Goal: Task Accomplishment & Management: Manage account settings

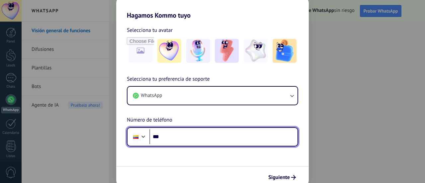
click at [190, 134] on input "***" at bounding box center [223, 136] width 148 height 15
type input "**********"
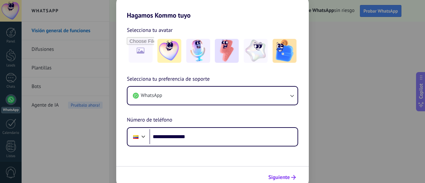
click at [284, 177] on span "Siguiente" at bounding box center [279, 177] width 22 height 5
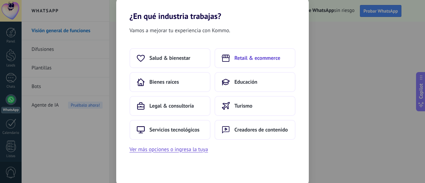
click at [250, 57] on span "Retail & ecommerce" at bounding box center [258, 58] width 46 height 7
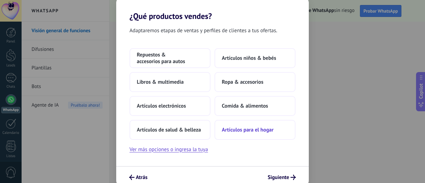
click at [262, 129] on span "Artículos para el hogar" at bounding box center [248, 130] width 52 height 7
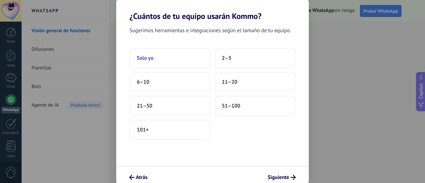
click at [152, 57] on span "Solo yo" at bounding box center [145, 58] width 17 height 7
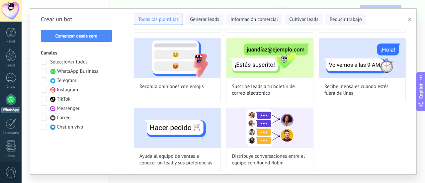
scroll to position [234, 0]
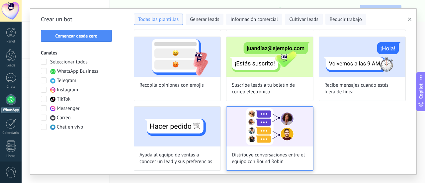
click at [260, 135] on img at bounding box center [270, 127] width 86 height 40
type input "**********"
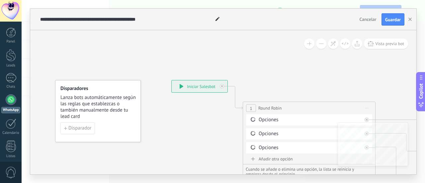
drag, startPoint x: 204, startPoint y: 105, endPoint x: 191, endPoint y: 105, distance: 13.0
click at [278, 109] on span "Round Robin" at bounding box center [269, 108] width 23 height 6
click at [275, 118] on div "Opciones" at bounding box center [310, 120] width 103 height 7
click at [274, 121] on div "Opciones" at bounding box center [310, 120] width 103 height 7
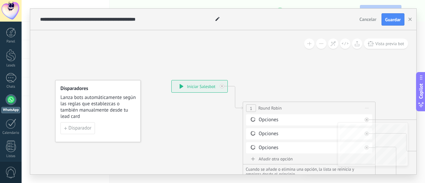
click at [188, 85] on div "**********" at bounding box center [200, 86] width 56 height 12
click at [77, 128] on span "Disparador" at bounding box center [79, 128] width 23 height 5
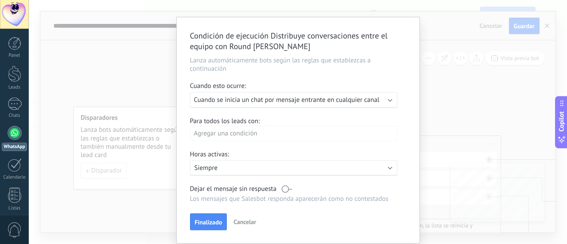
scroll to position [0, 0]
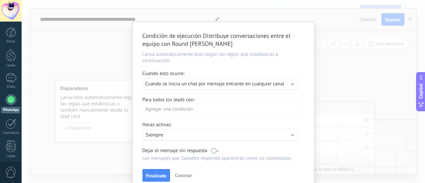
click at [220, 149] on div "Dejar el mensaje sin respuesta" at bounding box center [219, 150] width 155 height 6
click at [218, 150] on label at bounding box center [215, 150] width 8 height 6
click at [147, 178] on span "Finalizado" at bounding box center [156, 175] width 21 height 5
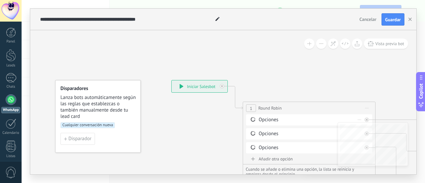
click at [259, 120] on div "Opciones" at bounding box center [310, 120] width 103 height 7
click at [253, 134] on icon at bounding box center [253, 133] width 6 height 6
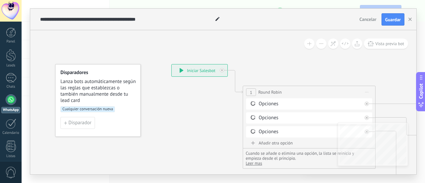
click at [264, 140] on div "Añadir otra opción" at bounding box center [309, 143] width 126 height 6
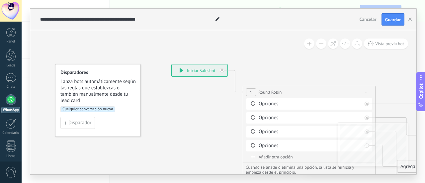
click at [210, 69] on div "**********" at bounding box center [200, 70] width 56 height 12
click at [197, 70] on div "**********" at bounding box center [200, 70] width 56 height 12
click at [251, 94] on span "1" at bounding box center [251, 93] width 2 height 6
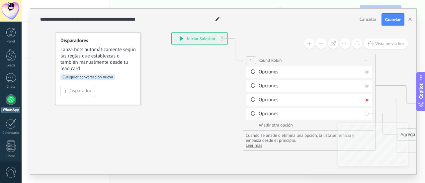
click at [368, 100] on div at bounding box center [367, 100] width 4 height 4
click at [268, 69] on div "Opciones" at bounding box center [310, 72] width 103 height 7
click at [268, 70] on div "Opciones" at bounding box center [310, 72] width 103 height 7
click at [359, 73] on div "Borrar" at bounding box center [359, 72] width 7 height 10
click at [367, 73] on div at bounding box center [367, 72] width 4 height 4
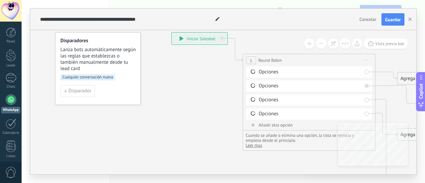
click at [404, 80] on div "Agrega el siguiente paso" at bounding box center [427, 78] width 58 height 11
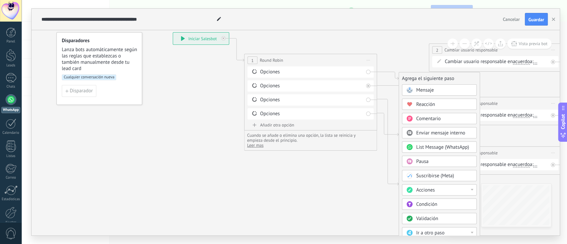
drag, startPoint x: 421, startPoint y: 0, endPoint x: 332, endPoint y: 166, distance: 188.4
click at [332, 166] on icon at bounding box center [529, 111] width 1045 height 490
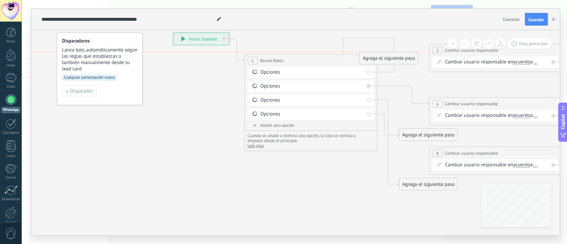
drag, startPoint x: 427, startPoint y: 77, endPoint x: 389, endPoint y: 52, distance: 45.6
click at [389, 53] on div "Agrega el siguiente paso" at bounding box center [389, 58] width 58 height 11
click at [381, 145] on div "Agrega el siguiente paso" at bounding box center [390, 140] width 58 height 11
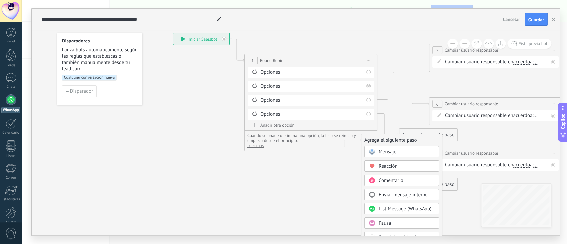
click at [399, 183] on span "List Message (WhatsApp)" at bounding box center [405, 209] width 53 height 6
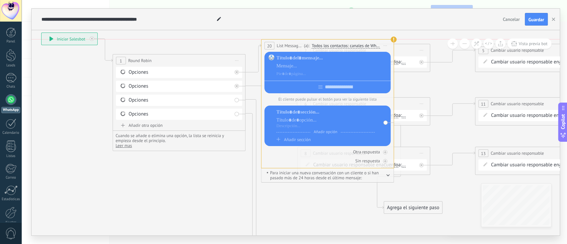
drag, startPoint x: 255, startPoint y: 141, endPoint x: 293, endPoint y: 33, distance: 114.4
click at [293, 43] on span "List Message (WhatsApp)" at bounding box center [290, 46] width 26 height 6
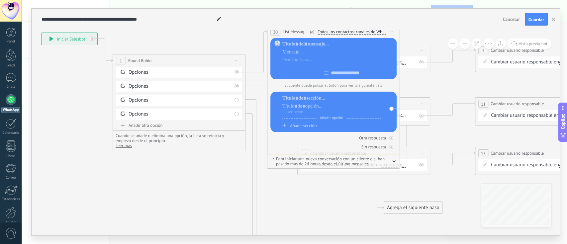
click at [163, 63] on div "**********" at bounding box center [179, 60] width 132 height 12
click at [163, 58] on div "**********" at bounding box center [179, 60] width 132 height 12
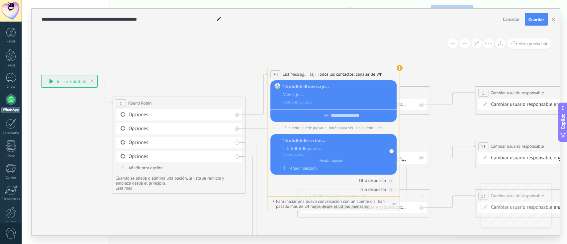
click at [218, 15] on span at bounding box center [219, 20] width 9 height 10
drag, startPoint x: 181, startPoint y: 94, endPoint x: 181, endPoint y: 99, distance: 5.3
click at [180, 94] on icon at bounding box center [397, 203] width 1045 height 603
click at [183, 105] on div "**********" at bounding box center [179, 103] width 132 height 12
drag, startPoint x: 183, startPoint y: 105, endPoint x: 170, endPoint y: 103, distance: 13.5
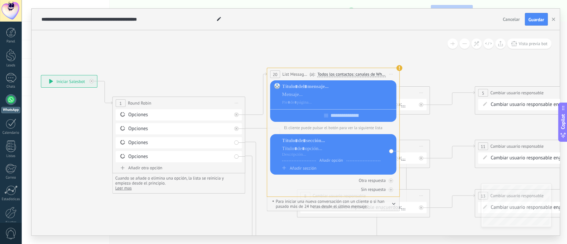
click at [170, 103] on div "**********" at bounding box center [179, 103] width 132 height 12
click at [136, 116] on div "Opciones" at bounding box center [179, 115] width 103 height 7
click at [124, 114] on icon at bounding box center [123, 114] width 6 height 6
click at [135, 114] on div "Opciones" at bounding box center [179, 115] width 103 height 7
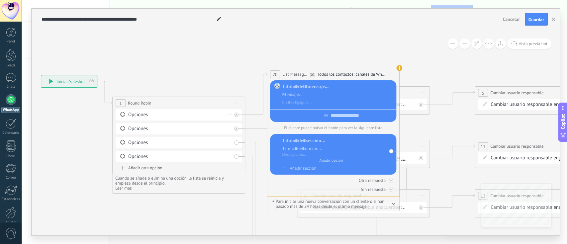
click at [135, 114] on div "Opciones" at bounding box center [179, 115] width 103 height 7
click at [309, 92] on div at bounding box center [338, 94] width 112 height 7
click at [370, 74] on span "Todos los contactos: canales de WhatsApp seleccionados" at bounding box center [352, 74] width 68 height 5
click at [370, 74] on button "Todos los contactos: canales de WhatsApp seleccionados" at bounding box center [364, 74] width 101 height 12
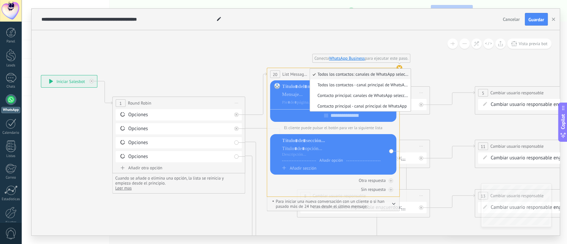
click at [407, 54] on span "Conecta WhatsApp Business para ejecutar este paso." at bounding box center [361, 58] width 98 height 9
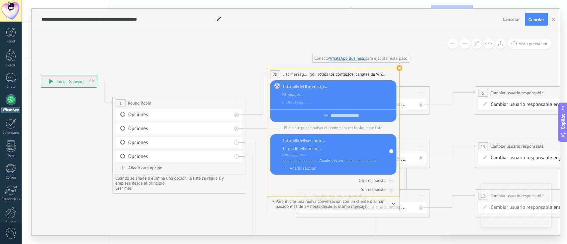
click at [425, 24] on div "Cancelar Guardar" at bounding box center [525, 19] width 51 height 13
click at [425, 21] on span "Cancelar" at bounding box center [511, 19] width 17 height 6
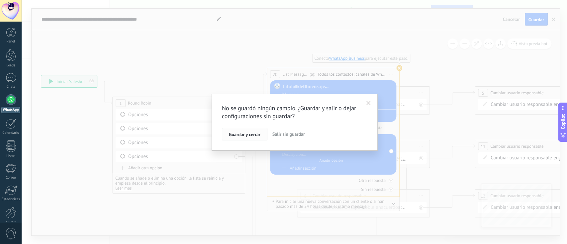
click at [255, 134] on span "Guardar y cerrar" at bounding box center [245, 134] width 32 height 5
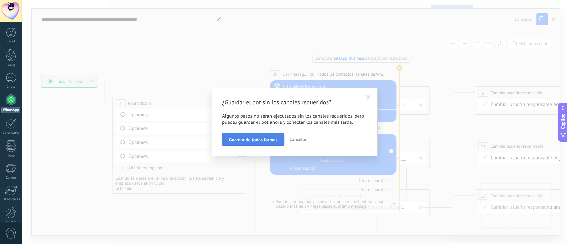
click at [266, 136] on button "Guardar de todas formas" at bounding box center [253, 139] width 62 height 13
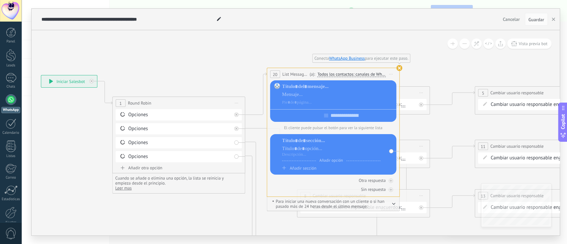
click at [425, 19] on span "Cancelar" at bounding box center [511, 19] width 17 height 6
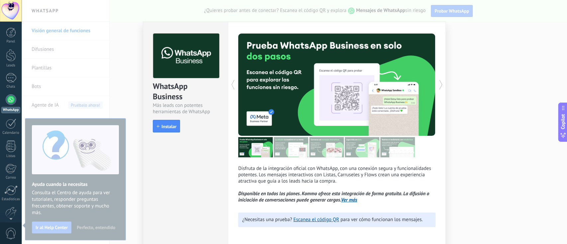
click at [425, 118] on div "WhatsApp Business Más leads con potentes herramientas de WhatsApp install Insta…" at bounding box center [294, 122] width 545 height 244
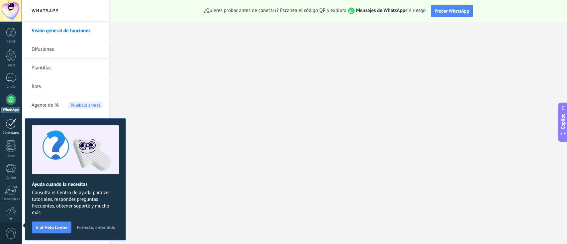
click at [8, 131] on div "Calendario" at bounding box center [10, 133] width 19 height 4
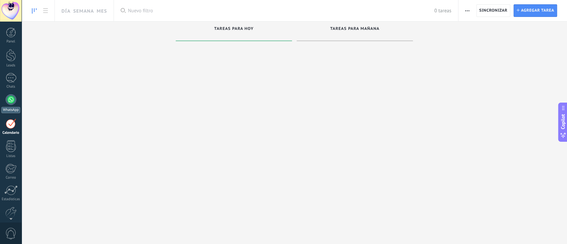
click at [8, 102] on div at bounding box center [11, 99] width 11 height 11
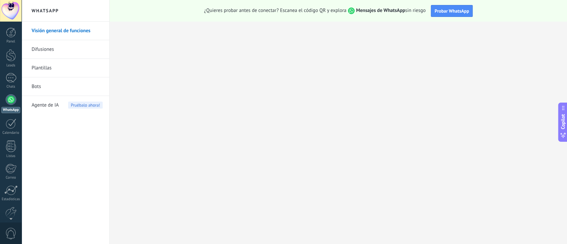
click at [48, 104] on span "Agente de IA" at bounding box center [45, 105] width 27 height 19
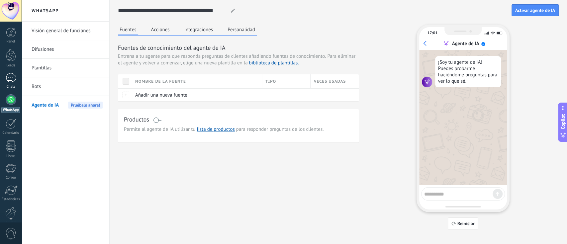
click at [10, 82] on div at bounding box center [11, 78] width 11 height 10
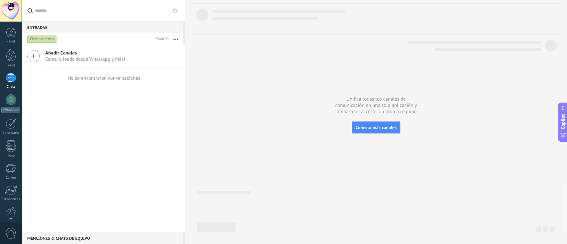
click at [64, 58] on span "Captura leads desde Whatsapp y más!" at bounding box center [85, 59] width 80 height 6
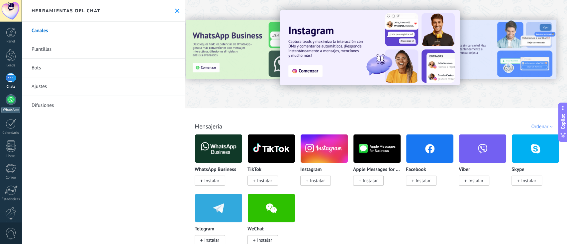
click at [10, 103] on div at bounding box center [11, 99] width 11 height 11
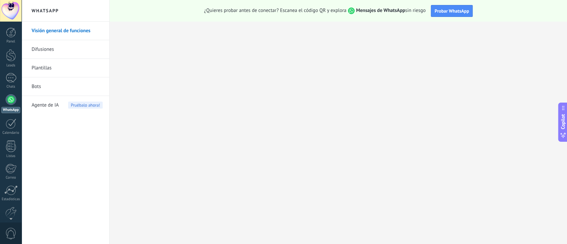
click at [46, 68] on link "Plantillas" at bounding box center [67, 68] width 71 height 19
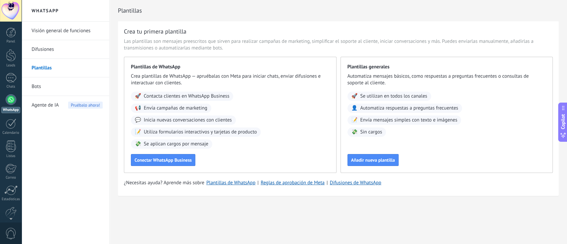
click at [40, 87] on link "Bots" at bounding box center [67, 86] width 71 height 19
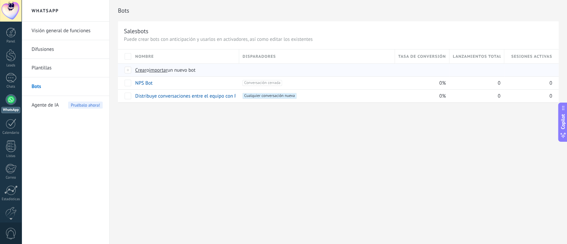
click at [141, 69] on span "Crear" at bounding box center [140, 70] width 11 height 6
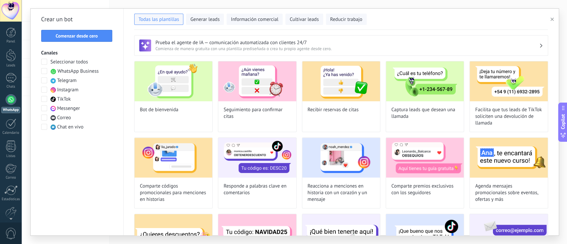
drag, startPoint x: 437, startPoint y: 49, endPoint x: 411, endPoint y: 16, distance: 41.8
click at [411, 16] on div "Todas las plantillas Generar leads Información comercial Cultivar leads Reducir…" at bounding box center [341, 18] width 414 height 14
click at [83, 38] on span "Comenzar desde cero" at bounding box center [76, 36] width 42 height 5
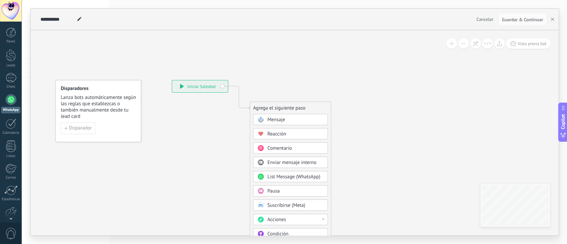
click at [290, 177] on span "List Message (WhatsApp)" at bounding box center [293, 177] width 53 height 6
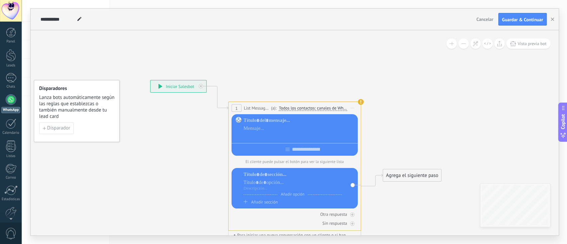
click at [263, 134] on div at bounding box center [299, 136] width 112 height 7
click at [264, 128] on div at bounding box center [299, 128] width 112 height 7
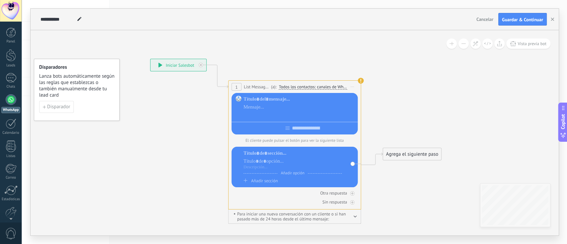
click at [275, 116] on div at bounding box center [299, 115] width 112 height 7
click at [267, 115] on div at bounding box center [299, 115] width 112 height 7
click at [271, 106] on div at bounding box center [299, 107] width 112 height 7
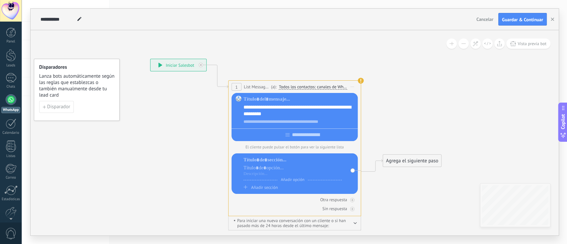
click at [278, 123] on div "**********" at bounding box center [299, 122] width 112 height 7
click at [267, 171] on div at bounding box center [292, 168] width 98 height 7
click at [273, 177] on div at bounding box center [292, 173] width 98 height 5
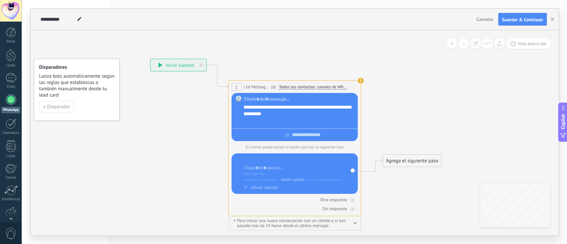
click at [262, 158] on div at bounding box center [292, 160] width 98 height 7
click at [252, 168] on div at bounding box center [292, 168] width 98 height 7
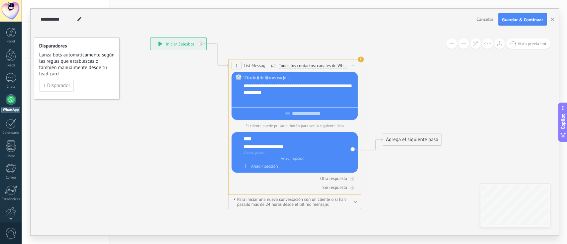
click at [423, 142] on div "Agrega el siguiente paso" at bounding box center [412, 139] width 58 height 11
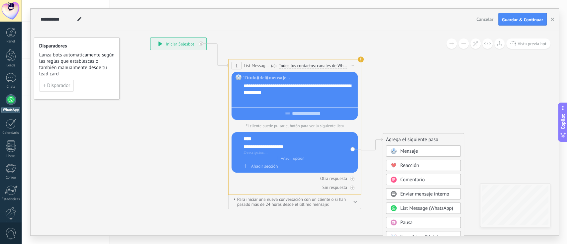
click at [411, 183] on span "List Message (WhatsApp)" at bounding box center [426, 208] width 53 height 6
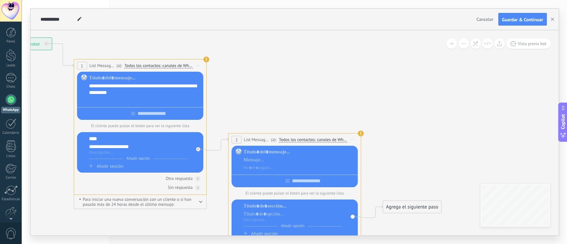
click at [302, 140] on span "Todos los contactos: canales de WhatsApp seleccionados" at bounding box center [313, 139] width 68 height 5
click at [302, 140] on button "Todos los contactos: canales de WhatsApp seleccionados" at bounding box center [325, 140] width 101 height 12
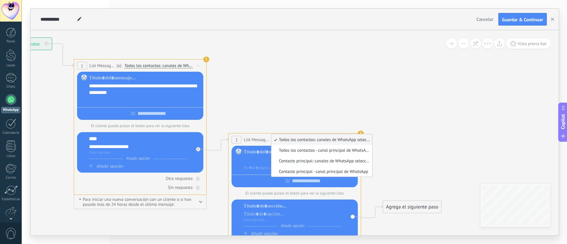
click at [256, 159] on div at bounding box center [299, 160] width 112 height 7
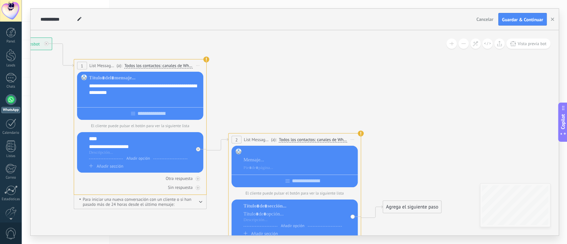
click at [261, 151] on div at bounding box center [299, 152] width 112 height 7
click at [163, 150] on div "**********" at bounding box center [138, 146] width 98 height 7
click at [250, 137] on span "List Message (WhatsApp)" at bounding box center [257, 140] width 26 height 6
click at [252, 157] on div at bounding box center [299, 160] width 112 height 7
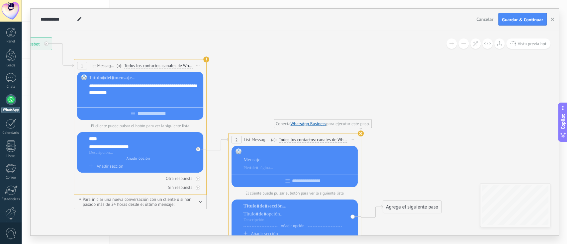
click at [327, 141] on span "Todos los contactos: canales de WhatsApp seleccionados" at bounding box center [313, 139] width 68 height 5
click at [327, 141] on button "Todos los contactos: canales de WhatsApp seleccionados" at bounding box center [325, 140] width 101 height 12
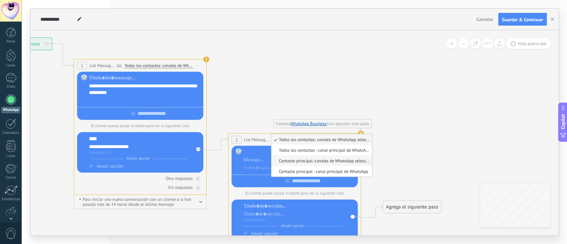
click at [321, 160] on span "Contacto principal: canales de WhatsApp seleccionados" at bounding box center [320, 161] width 99 height 6
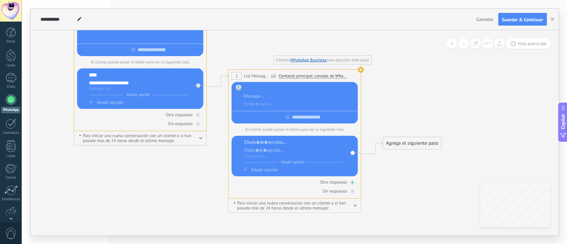
drag, startPoint x: 298, startPoint y: 186, endPoint x: 273, endPoint y: 187, distance: 25.3
click at [273, 183] on div "Otra respuesta" at bounding box center [295, 182] width 126 height 6
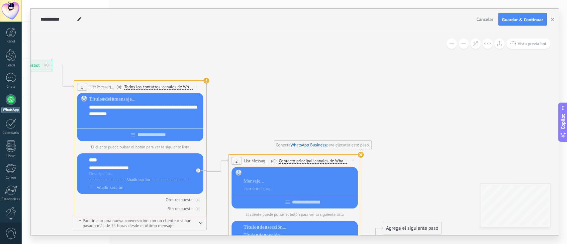
click at [79, 19] on use at bounding box center [79, 19] width 4 height 4
click at [130, 146] on p "El cliente puede pulsar el botón para ver la siguiente lista" at bounding box center [140, 147] width 126 height 5
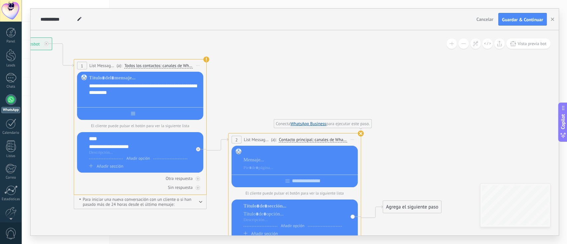
click at [138, 112] on div at bounding box center [140, 112] width 126 height 10
click at [119, 183] on div "Otra respuesta Sin respuesta Error al enviar el mensaje" at bounding box center [140, 182] width 126 height 18
click at [184, 180] on div "Otra respuesta" at bounding box center [179, 179] width 27 height 6
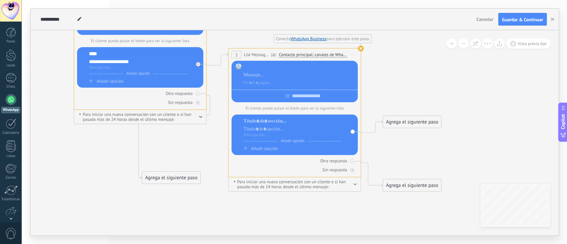
drag, startPoint x: 250, startPoint y: 187, endPoint x: 164, endPoint y: 177, distance: 86.9
click at [164, 177] on div "Agrega el siguiente paso" at bounding box center [171, 177] width 58 height 11
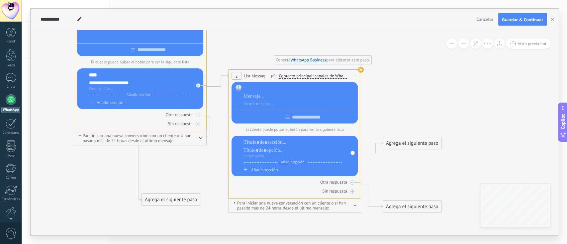
click at [148, 86] on div "**********" at bounding box center [138, 83] width 98 height 7
click at [176, 126] on div "Sin respuesta" at bounding box center [180, 124] width 25 height 6
click at [202, 137] on button "button" at bounding box center [200, 137] width 3 height 5
click at [154, 183] on icon at bounding box center [207, 95] width 755 height 575
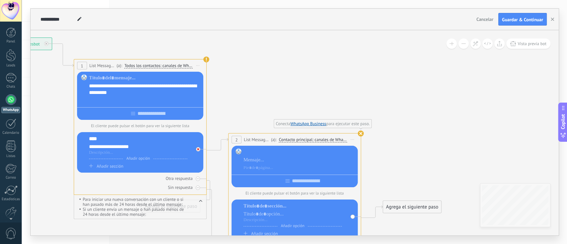
click at [199, 150] on icon at bounding box center [198, 149] width 2 height 2
click at [197, 153] on div "**********" at bounding box center [140, 152] width 126 height 41
click at [197, 151] on div "**********" at bounding box center [140, 152] width 126 height 41
click at [197, 148] on div "**********" at bounding box center [140, 152] width 126 height 41
click at [166, 183] on div "Sin respuesta" at bounding box center [140, 187] width 126 height 6
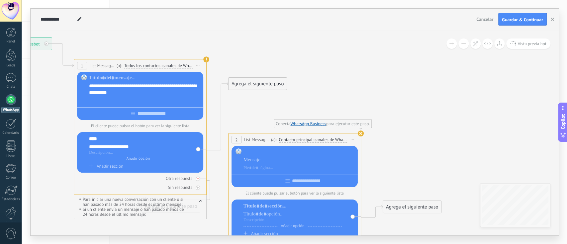
click at [198, 179] on icon at bounding box center [198, 179] width 2 height 2
click at [244, 85] on div "Agrega el siguiente paso" at bounding box center [258, 83] width 58 height 11
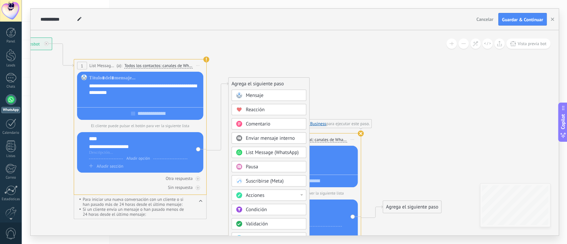
click at [252, 97] on span "Mensaje" at bounding box center [255, 95] width 18 height 6
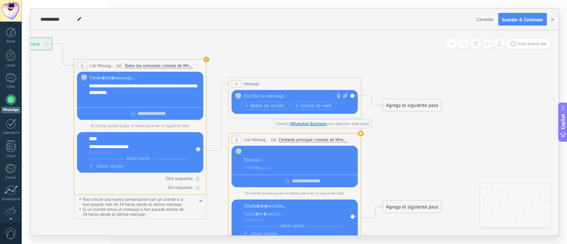
click at [344, 95] on icon at bounding box center [345, 95] width 4 height 5
click input "Subir" at bounding box center [0, 0] width 0 height 0
click at [253, 124] on icon at bounding box center [207, 156] width 755 height 571
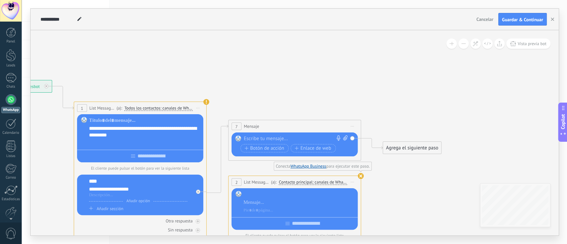
click at [425, 21] on span "Cancelar" at bounding box center [484, 19] width 17 height 6
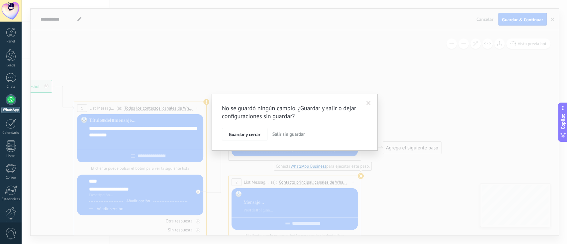
click at [286, 132] on span "Salir sin guardar" at bounding box center [288, 134] width 33 height 6
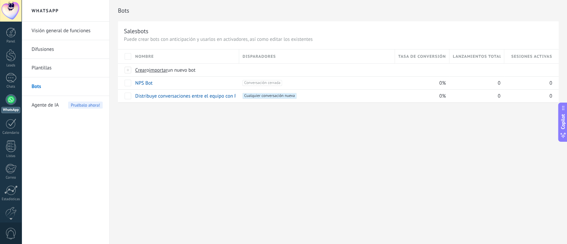
drag, startPoint x: 180, startPoint y: 136, endPoint x: 160, endPoint y: 132, distance: 19.9
click at [160, 132] on div "Bots Salesbots Puede crear bots con anticipación y usarlos en activadores, así …" at bounding box center [338, 122] width 457 height 244
click at [77, 105] on span "Pruébalo ahora!" at bounding box center [85, 105] width 35 height 7
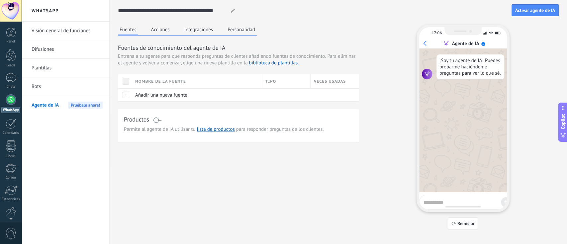
click at [45, 85] on link "Bots" at bounding box center [67, 86] width 71 height 19
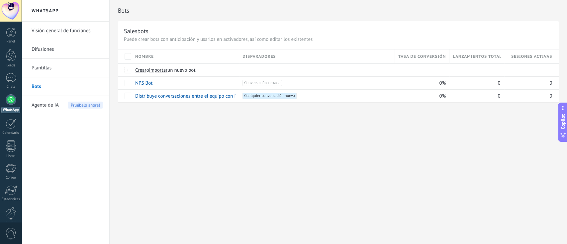
drag, startPoint x: 247, startPoint y: 144, endPoint x: 207, endPoint y: 144, distance: 40.2
click at [207, 144] on div "Bots Salesbots Puede crear bots con anticipación y usarlos en activadores, así …" at bounding box center [338, 122] width 457 height 244
drag, startPoint x: 188, startPoint y: 36, endPoint x: 157, endPoint y: 45, distance: 32.1
click at [159, 40] on p "Puede crear bots con anticipación y usarlos en activadores, así como editar los…" at bounding box center [338, 39] width 429 height 6
click at [137, 71] on span "Crear" at bounding box center [140, 70] width 11 height 6
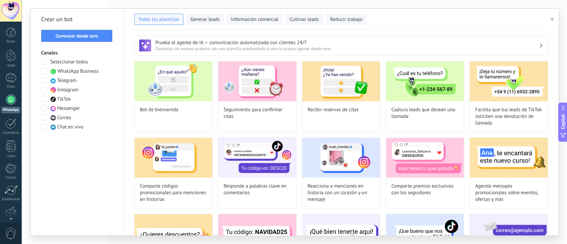
drag, startPoint x: 82, startPoint y: 164, endPoint x: 53, endPoint y: 165, distance: 28.9
click at [53, 165] on div "Crear un bot Comenzar desde cero Canales Seleccionar todos WhatsApp Business Te…" at bounding box center [77, 122] width 93 height 227
click at [216, 19] on span "Generar leads" at bounding box center [204, 19] width 29 height 7
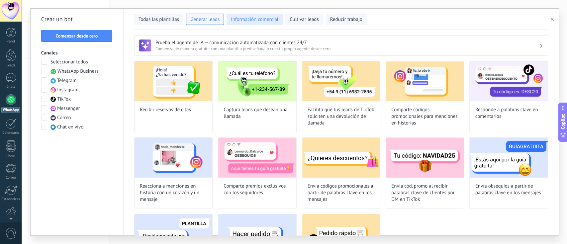
click at [262, 24] on button "Información comercial" at bounding box center [255, 19] width 56 height 11
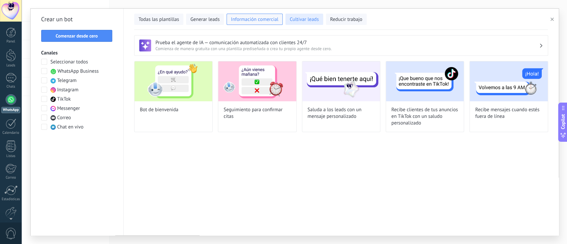
click at [301, 20] on span "Cultivar leads" at bounding box center [304, 19] width 29 height 7
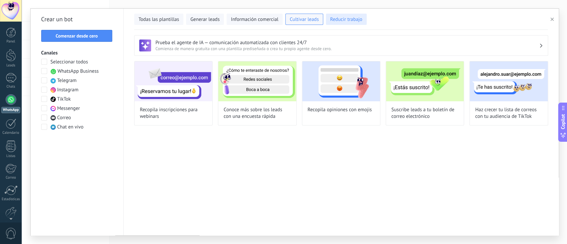
click at [341, 19] on span "Reducir trabajo" at bounding box center [346, 19] width 32 height 7
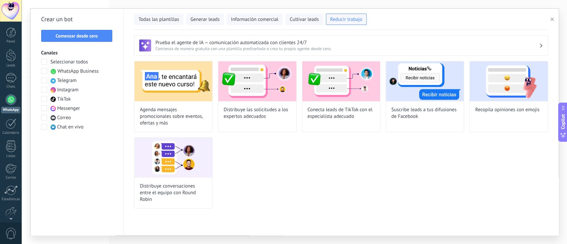
drag, startPoint x: 331, startPoint y: 170, endPoint x: 266, endPoint y: 165, distance: 65.7
click at [266, 165] on div "Agenda mensajes promocionales sobre eventos, ofertas y más Distribuye las solic…" at bounding box center [341, 134] width 414 height 147
drag, startPoint x: 306, startPoint y: 167, endPoint x: 263, endPoint y: 171, distance: 42.8
click at [263, 171] on div "Agenda mensajes promocionales sobre eventos, ofertas y más Distribuye las solic…" at bounding box center [341, 134] width 414 height 147
drag, startPoint x: 305, startPoint y: 175, endPoint x: 240, endPoint y: 166, distance: 64.7
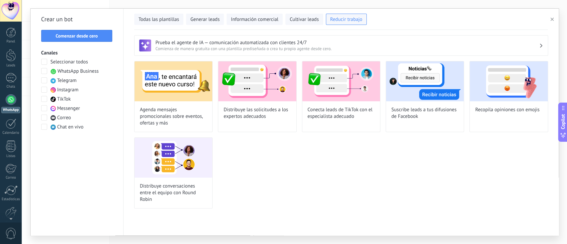
click at [240, 166] on div "Agenda mensajes promocionales sobre eventos, ofertas y más Distribuye las solic…" at bounding box center [341, 134] width 414 height 147
click at [260, 84] on img at bounding box center [257, 81] width 78 height 40
type input "**********"
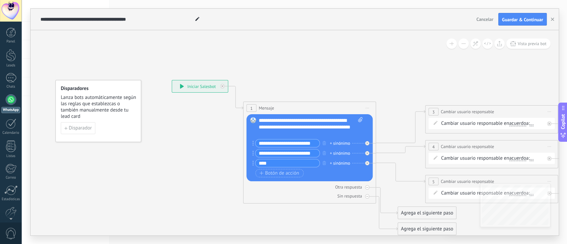
click at [288, 128] on div "**********" at bounding box center [311, 127] width 104 height 20
click at [305, 129] on div "**********" at bounding box center [311, 127] width 104 height 20
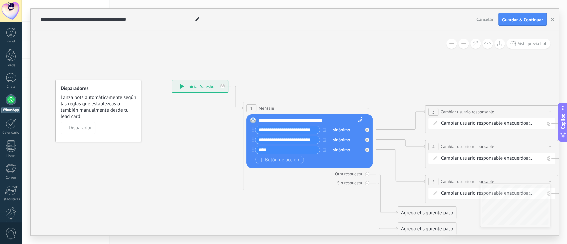
click at [291, 130] on input "**********" at bounding box center [287, 130] width 64 height 8
type input "*********"
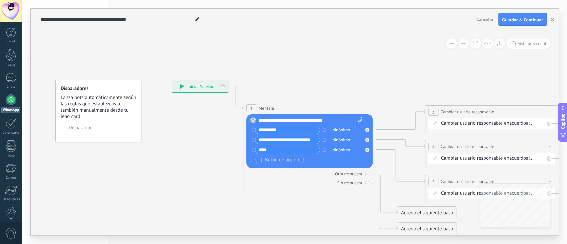
click at [425, 110] on span "Cambiar usuario responsable" at bounding box center [467, 112] width 53 height 6
click at [425, 124] on span "acuerdo" at bounding box center [517, 123] width 17 height 5
click at [425, 124] on button "acuerdo" at bounding box center [547, 124] width 83 height 12
click at [425, 68] on icon at bounding box center [540, 157] width 1068 height 487
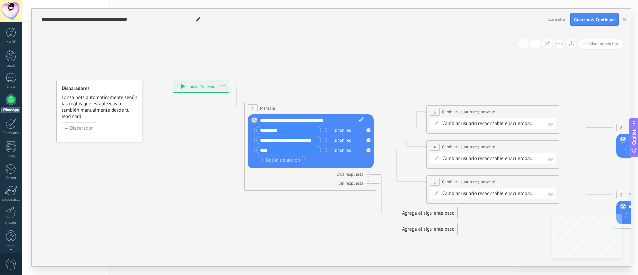
drag, startPoint x: 560, startPoint y: 0, endPoint x: 344, endPoint y: 55, distance: 222.1
click at [344, 55] on icon at bounding box center [541, 157] width 1068 height 487
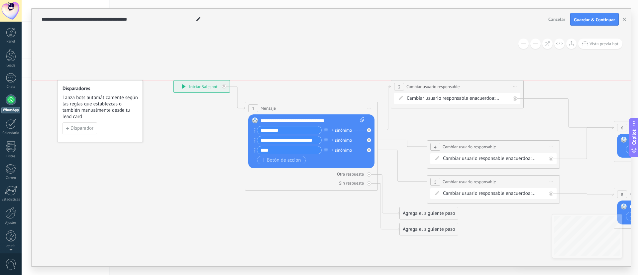
drag, startPoint x: 531, startPoint y: 109, endPoint x: 496, endPoint y: 85, distance: 42.9
click at [425, 85] on div "**********" at bounding box center [457, 86] width 132 height 12
click at [425, 99] on span "acuerdo" at bounding box center [483, 98] width 17 height 5
click at [425, 99] on button "acuerdo" at bounding box center [512, 98] width 83 height 12
click at [425, 97] on div "Cambiar usuario responsable en acuerdo main contact all contacts chat contact a…" at bounding box center [458, 98] width 103 height 7
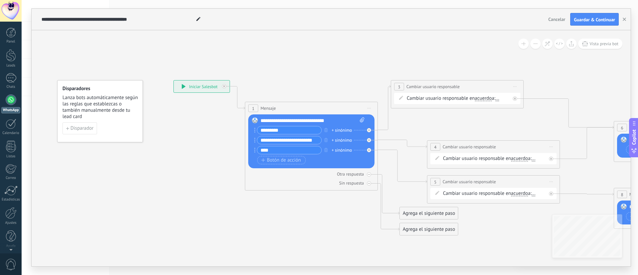
click at [400, 96] on icon at bounding box center [401, 98] width 4 height 4
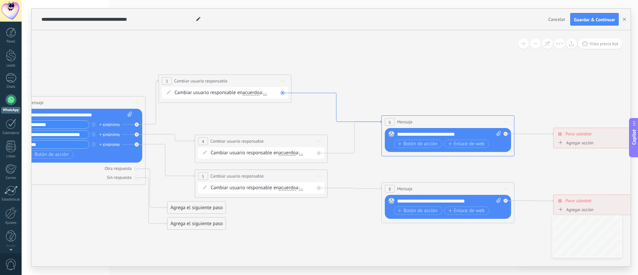
drag, startPoint x: 582, startPoint y: 125, endPoint x: 349, endPoint y: 120, distance: 232.2
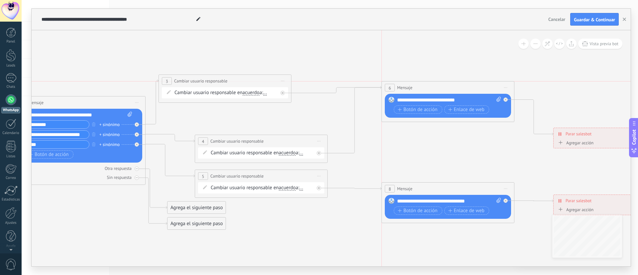
drag, startPoint x: 437, startPoint y: 122, endPoint x: 437, endPoint y: 87, distance: 34.5
click at [425, 87] on div "6 Mensaje ******* (a): Todos los contactos - canales seleccionados Todos los co…" at bounding box center [448, 87] width 132 height 12
click at [425, 143] on icon at bounding box center [309, 151] width 1068 height 487
drag, startPoint x: 430, startPoint y: 151, endPoint x: 406, endPoint y: 147, distance: 25.3
click at [406, 147] on icon at bounding box center [309, 151] width 1068 height 487
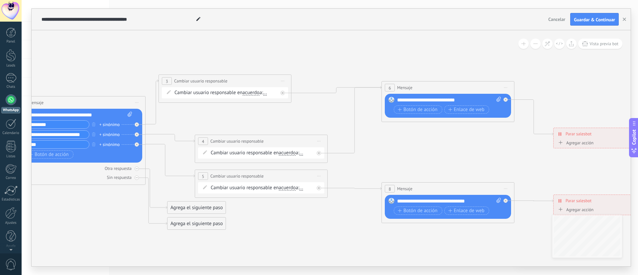
drag, startPoint x: 424, startPoint y: 154, endPoint x: 370, endPoint y: 134, distance: 57.7
click at [370, 134] on icon at bounding box center [309, 151] width 1068 height 487
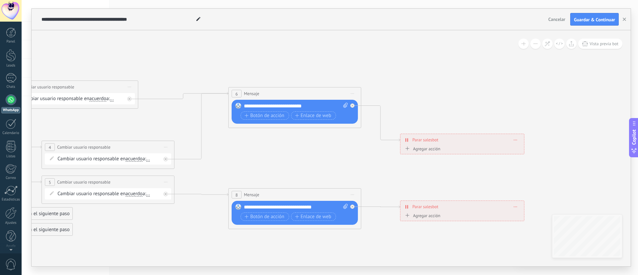
drag, startPoint x: 415, startPoint y: 139, endPoint x: 261, endPoint y: 144, distance: 153.9
click at [261, 144] on icon at bounding box center [156, 157] width 1068 height 487
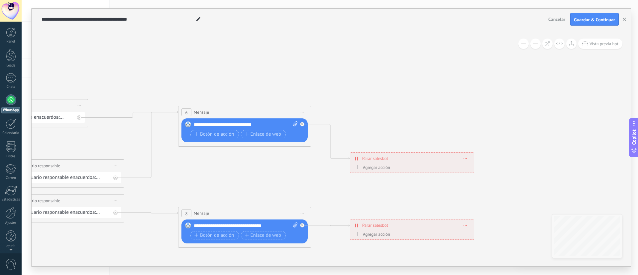
drag, startPoint x: 557, startPoint y: 102, endPoint x: 585, endPoint y: 128, distance: 37.4
click at [425, 128] on icon at bounding box center [106, 176] width 1068 height 487
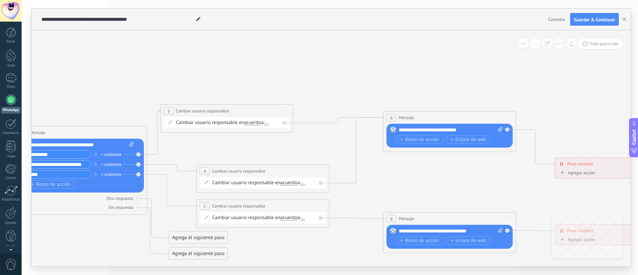
drag, startPoint x: 317, startPoint y: 200, endPoint x: 444, endPoint y: 199, distance: 126.9
click at [425, 183] on icon at bounding box center [311, 181] width 1068 height 487
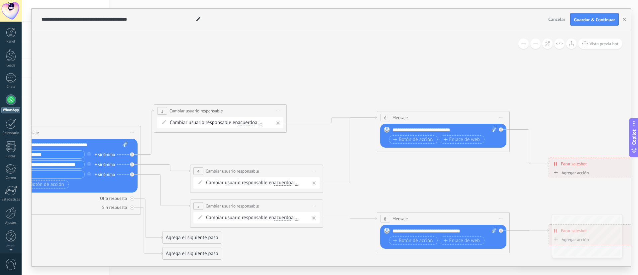
drag, startPoint x: 434, startPoint y: 184, endPoint x: 428, endPoint y: 184, distance: 6.3
click at [425, 183] on icon at bounding box center [304, 181] width 1068 height 487
drag, startPoint x: 226, startPoint y: 170, endPoint x: 199, endPoint y: 154, distance: 31.7
click at [199, 154] on span "Cambiar usuario responsable" at bounding box center [204, 155] width 53 height 6
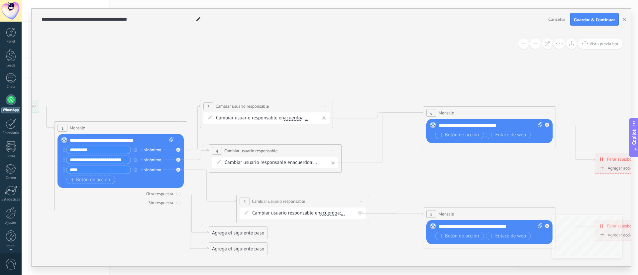
drag, startPoint x: 184, startPoint y: 183, endPoint x: 230, endPoint y: 178, distance: 46.1
click at [230, 178] on icon at bounding box center [351, 177] width 1068 height 487
click at [247, 105] on span "Cambiar usuario responsable" at bounding box center [242, 106] width 53 height 6
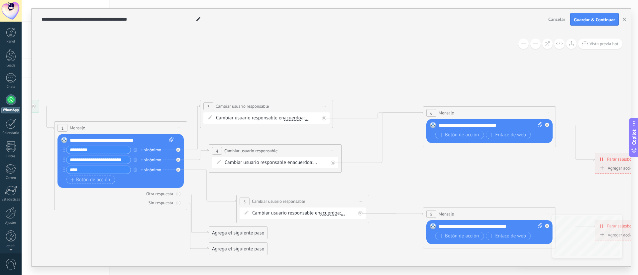
click at [296, 113] on div "Cambiar usuario responsable en acuerdo main contact all contacts chat contact a…" at bounding box center [266, 117] width 126 height 11
click at [303, 119] on div "Cambiar usuario responsable en acuerdo main contact all contacts chat contact a…" at bounding box center [267, 118] width 103 height 7
click at [309, 119] on span "..." at bounding box center [307, 117] width 4 height 5
click at [239, 136] on span "Oficina de Venta" at bounding box center [238, 135] width 44 height 5
click at [245, 147] on div "Almacenes La Ganga" at bounding box center [254, 147] width 83 height 12
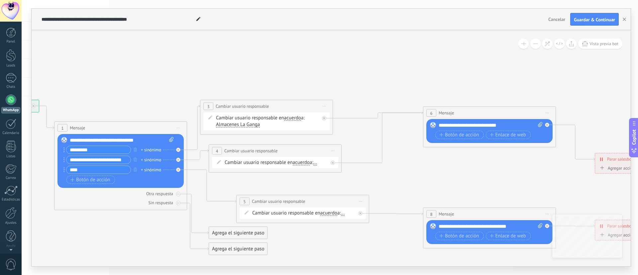
drag, startPoint x: 273, startPoint y: 132, endPoint x: 254, endPoint y: 130, distance: 19.4
click at [254, 130] on div "Cambiar usuario responsable en acuerdo main contact all contacts chat contact a…" at bounding box center [266, 121] width 126 height 18
click at [13, 183] on div at bounding box center [10, 213] width 11 height 12
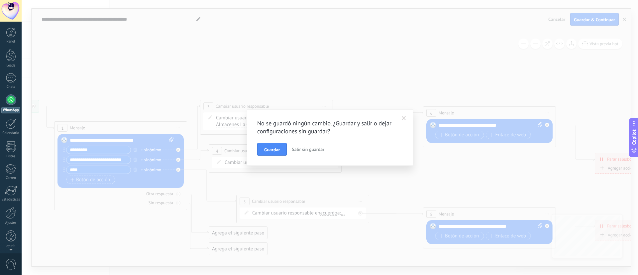
click at [299, 149] on span "Salir sin guardar" at bounding box center [308, 149] width 33 height 6
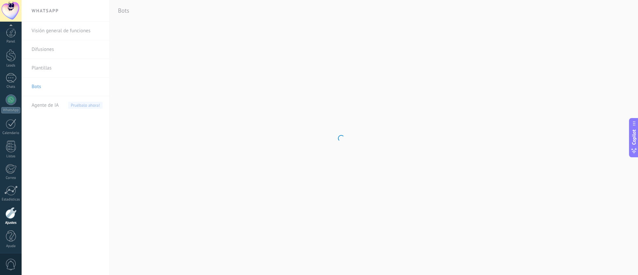
scroll to position [2, 0]
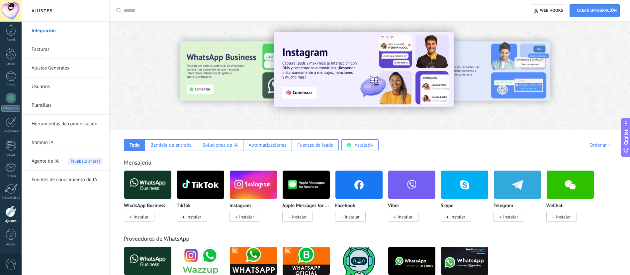
click at [43, 86] on link "Usuarios" at bounding box center [67, 86] width 71 height 19
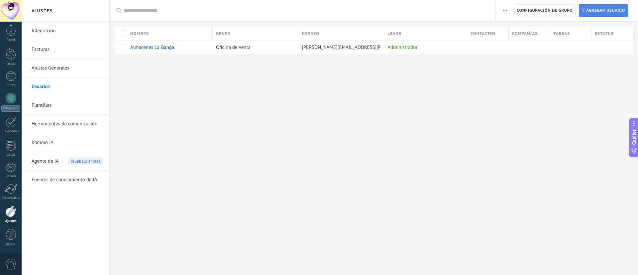
click at [425, 9] on span "Agregar usuario" at bounding box center [605, 11] width 39 height 12
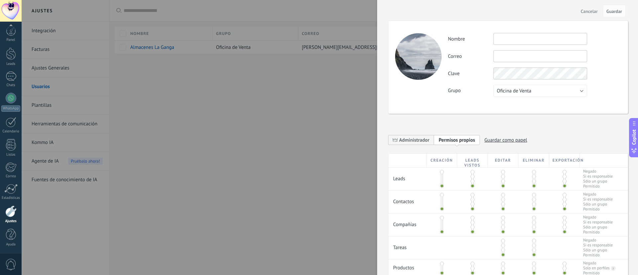
click at [425, 41] on input "text" at bounding box center [540, 39] width 94 height 12
type input "*"
type input "**********"
click at [425, 88] on span "Oficina de Venta" at bounding box center [514, 91] width 35 height 6
click at [425, 104] on div "**********" at bounding box center [507, 67] width 239 height 93
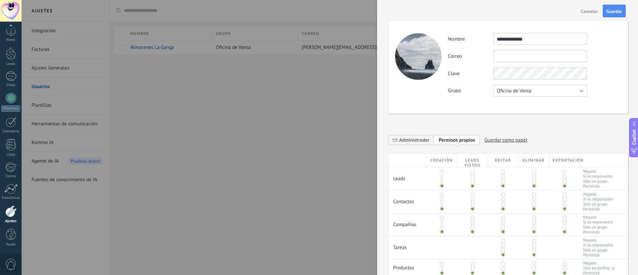
click at [425, 94] on button "Oficina de Venta" at bounding box center [540, 91] width 94 height 12
click at [425, 94] on li "Oficina de Venta" at bounding box center [537, 90] width 97 height 11
click at [425, 114] on div "**********" at bounding box center [507, 189] width 239 height 363
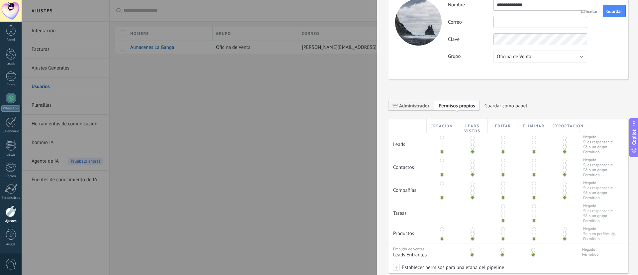
scroll to position [50, 0]
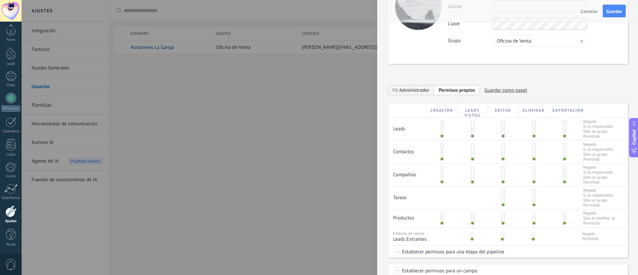
click at [425, 122] on span at bounding box center [442, 122] width 4 height 4
click at [425, 133] on span at bounding box center [442, 131] width 4 height 4
click at [425, 134] on span at bounding box center [442, 136] width 4 height 4
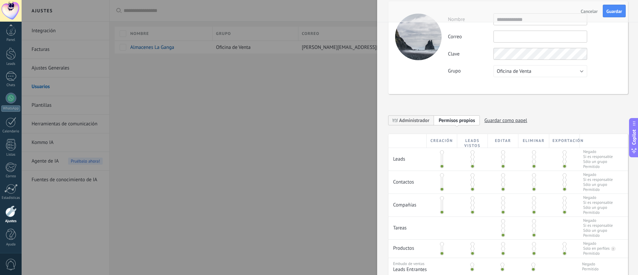
scroll to position [0, 0]
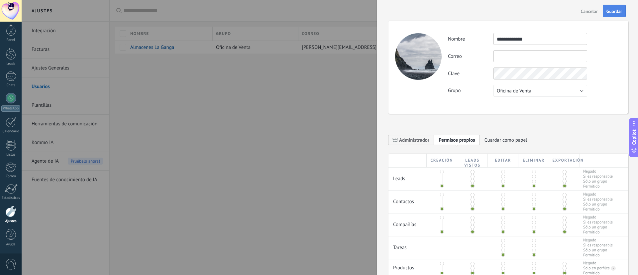
click at [425, 17] on button "Guardar" at bounding box center [614, 11] width 23 height 13
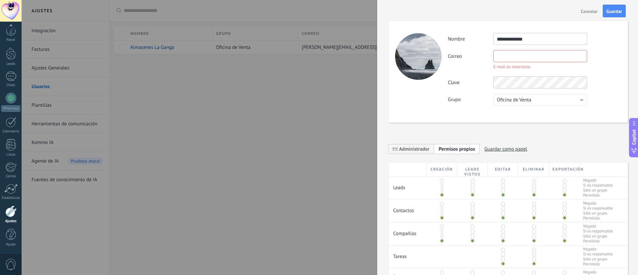
click at [425, 57] on input "text" at bounding box center [540, 56] width 94 height 12
click at [364, 102] on div at bounding box center [319, 137] width 638 height 275
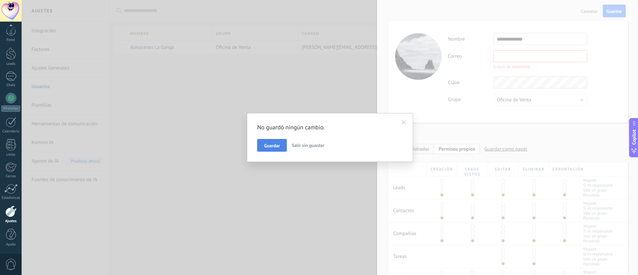
click at [279, 147] on span "Guardar" at bounding box center [272, 145] width 16 height 5
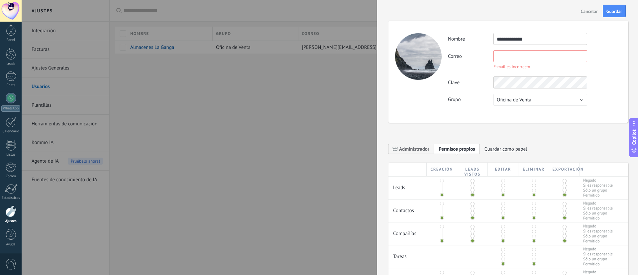
click at [425, 10] on span "Cancelar" at bounding box center [589, 11] width 17 height 5
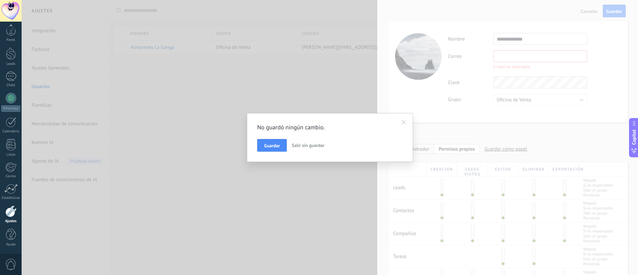
click at [298, 145] on span "Salir sin guardar" at bounding box center [308, 145] width 33 height 6
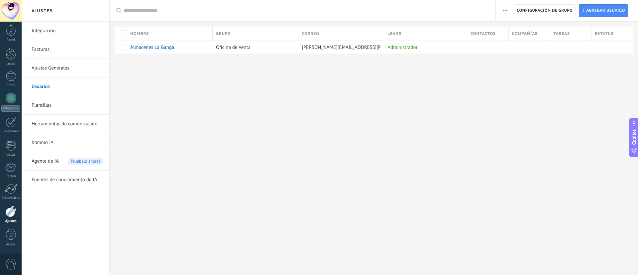
drag, startPoint x: 320, startPoint y: 114, endPoint x: 237, endPoint y: 109, distance: 82.5
click at [239, 108] on div "Ajustes Integración Facturas Ajustes Generales Usuarios Plantillas Herramientas…" at bounding box center [330, 137] width 616 height 275
drag, startPoint x: 225, startPoint y: 105, endPoint x: 205, endPoint y: 99, distance: 21.5
click at [205, 99] on div "Ajustes Integración Facturas Ajustes Generales Usuarios Plantillas Herramientas…" at bounding box center [330, 137] width 616 height 275
click at [61, 69] on link "Ajustes Generales" at bounding box center [67, 68] width 71 height 19
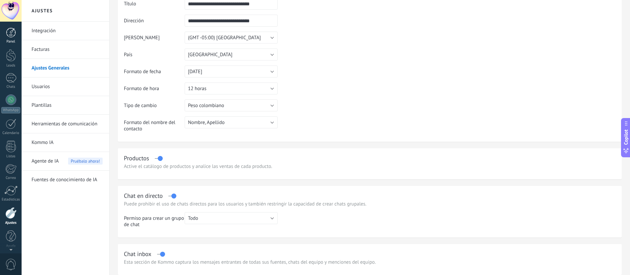
click at [7, 33] on div at bounding box center [11, 33] width 10 height 10
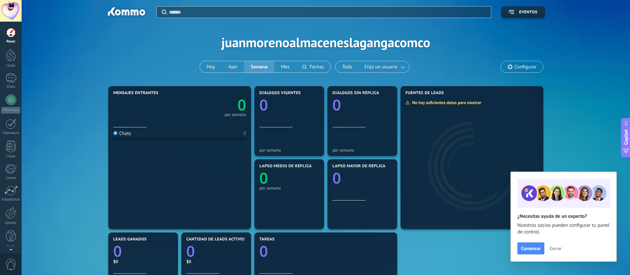
drag, startPoint x: 94, startPoint y: 124, endPoint x: 78, endPoint y: 124, distance: 15.9
click at [78, 124] on div "Mensajes entrantes 0 por semana Chats 0 Diálogos vigentes 0 por semana Diálogos…" at bounding box center [326, 266] width 589 height 365
click at [14, 183] on div at bounding box center [11, 235] width 10 height 12
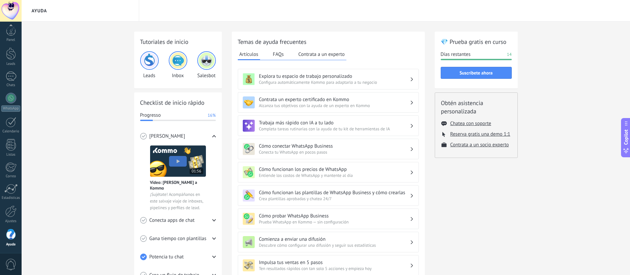
drag, startPoint x: 97, startPoint y: 129, endPoint x: 83, endPoint y: 130, distance: 14.3
click at [83, 130] on div "Tutoriales de inicio Leads Inbox Salesbot Checklist de inicio rápido Progresso …" at bounding box center [326, 229] width 609 height 415
click at [88, 104] on div "Tutoriales de inicio Leads Inbox Salesbot Checklist de inicio rápido Progresso …" at bounding box center [326, 229] width 609 height 415
drag, startPoint x: 479, startPoint y: 183, endPoint x: 452, endPoint y: 187, distance: 27.1
click at [425, 183] on div "💎 Prueba gratis en curso Días restantes 14 Suscríbete ahora Obtén asistencia pe…" at bounding box center [476, 229] width 83 height 395
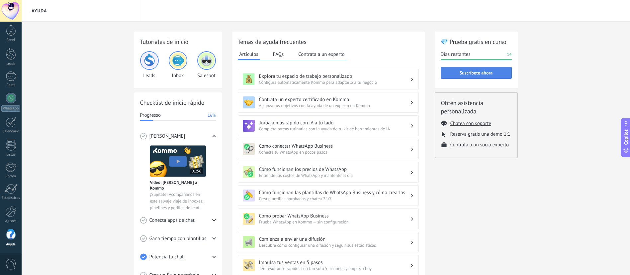
click at [425, 66] on div "💎 Prueba gratis en curso Días restantes 14 Suscríbete ahora" at bounding box center [476, 60] width 83 height 57
click at [425, 72] on span "Suscríbete ahora" at bounding box center [476, 72] width 33 height 5
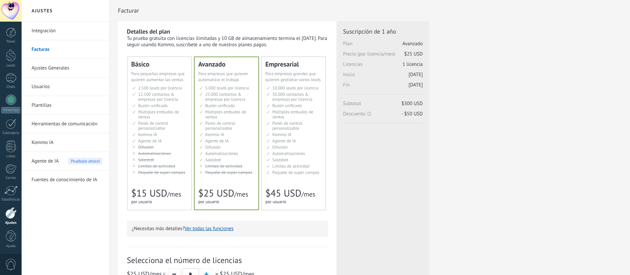
drag, startPoint x: 167, startPoint y: 45, endPoint x: 159, endPoint y: 44, distance: 8.0
click at [159, 44] on div "Tu prueba gratuita con licencias ilimitadas y 10 GB de almacenamiento termina e…" at bounding box center [227, 41] width 201 height 13
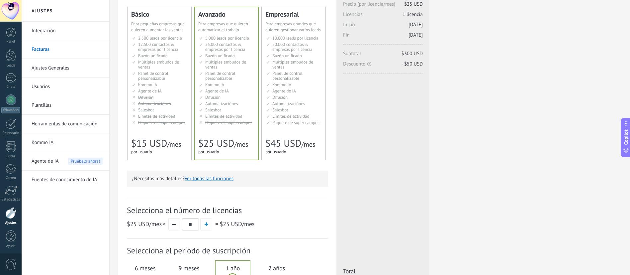
drag, startPoint x: 160, startPoint y: 179, endPoint x: 147, endPoint y: 178, distance: 13.6
click at [147, 178] on p "¿Necesitas más detalles? Ver todas las funciones" at bounding box center [227, 178] width 191 height 6
drag, startPoint x: 149, startPoint y: 178, endPoint x: 145, endPoint y: 176, distance: 4.3
click at [145, 176] on p "¿Necesitas más detalles? Ver todas las funciones" at bounding box center [227, 178] width 191 height 6
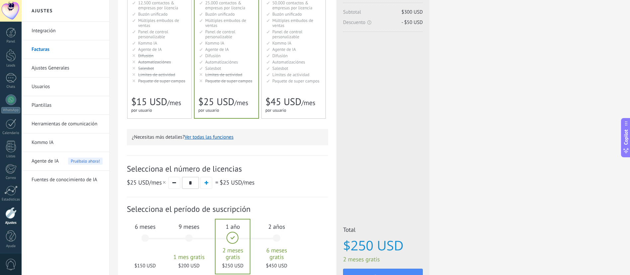
scroll to position [149, 0]
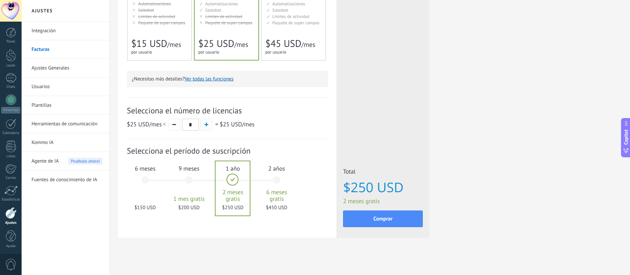
click at [206, 123] on span "button" at bounding box center [207, 125] width 4 height 4
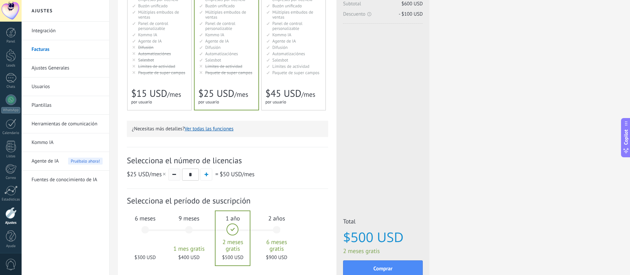
click at [174, 178] on button "button" at bounding box center [174, 174] width 12 height 12
type input "*"
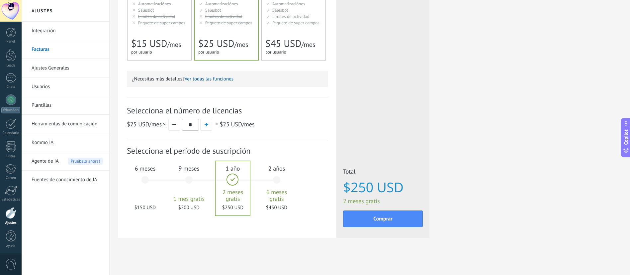
drag, startPoint x: 91, startPoint y: 213, endPoint x: 79, endPoint y: 217, distance: 13.1
click at [79, 217] on div "Integración Facturas Ajustes Generales Usuarios Plantillas Herramientas de comu…" at bounding box center [66, 148] width 88 height 253
drag, startPoint x: 274, startPoint y: 131, endPoint x: 277, endPoint y: 129, distance: 4.2
drag, startPoint x: 277, startPoint y: 129, endPoint x: 224, endPoint y: 104, distance: 59.2
click at [224, 104] on div "Selecciona el número de licencias $25 USD /mes * = $25 USD /mes" at bounding box center [227, 118] width 201 height 42
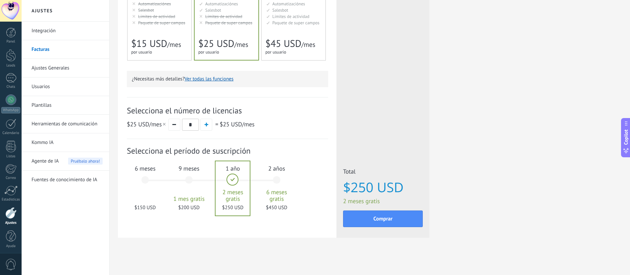
drag, startPoint x: 192, startPoint y: 94, endPoint x: 173, endPoint y: 97, distance: 19.3
click at [173, 97] on div "Selecciona el número de licencias $25 USD /mes * = $25 USD /mes" at bounding box center [227, 118] width 201 height 42
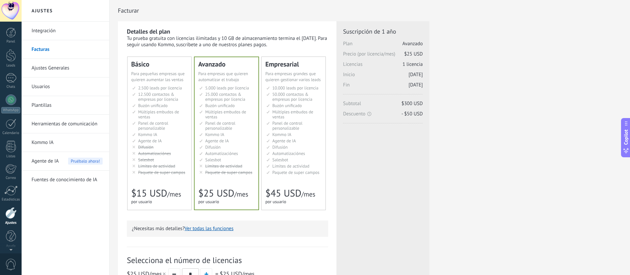
scroll to position [2, 0]
